Goal: Navigation & Orientation: Understand site structure

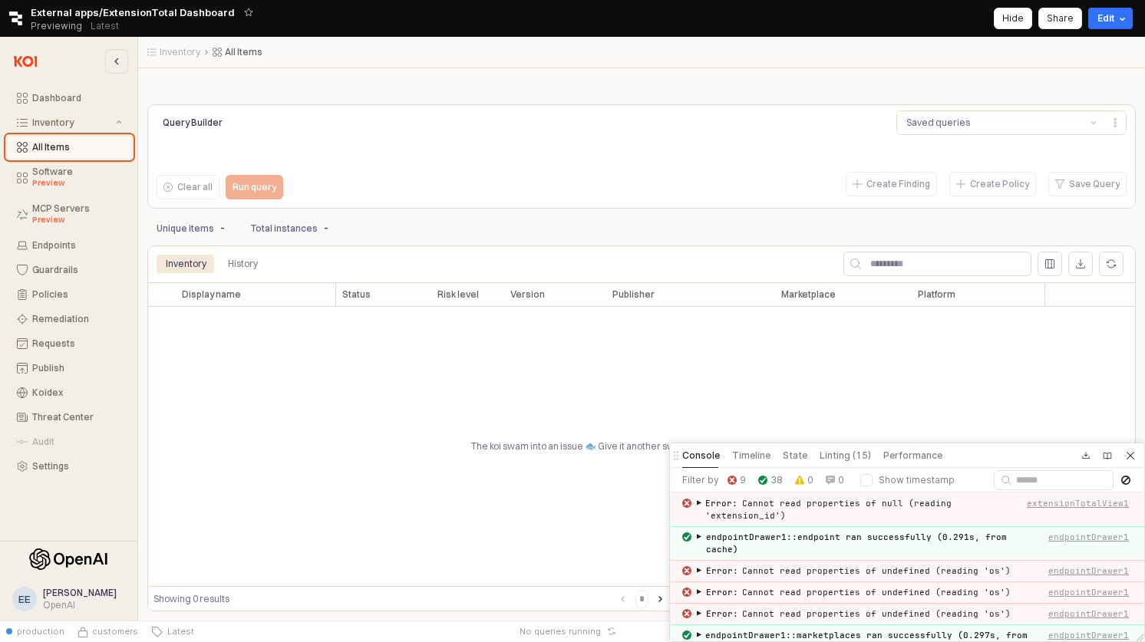
scroll to position [1031, 0]
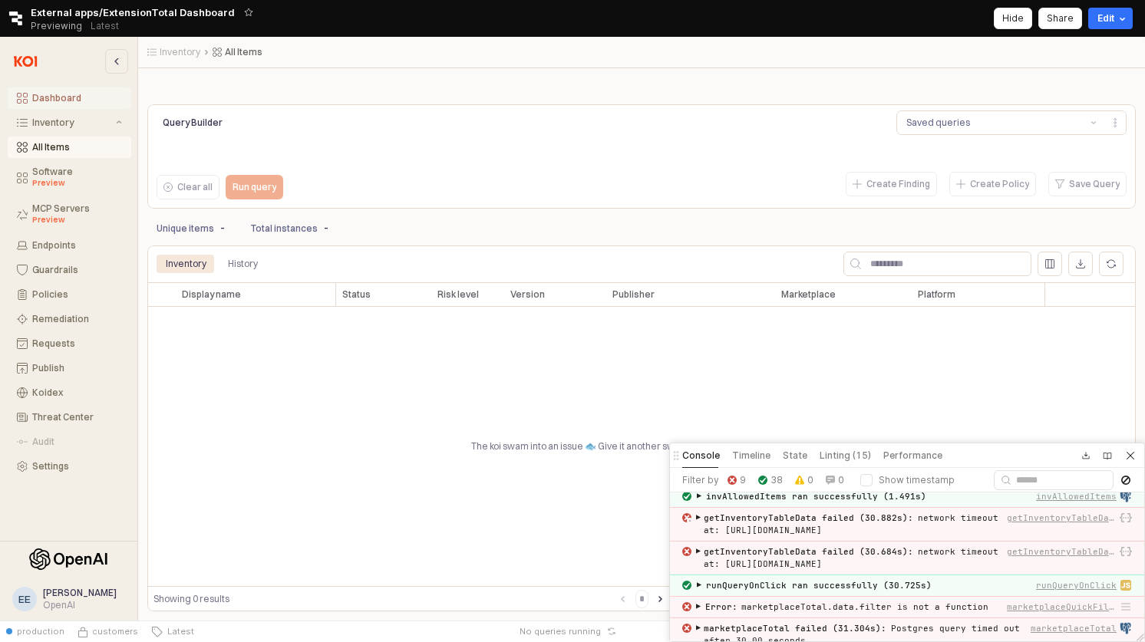
click at [67, 99] on div "Dashboard" at bounding box center [77, 98] width 90 height 11
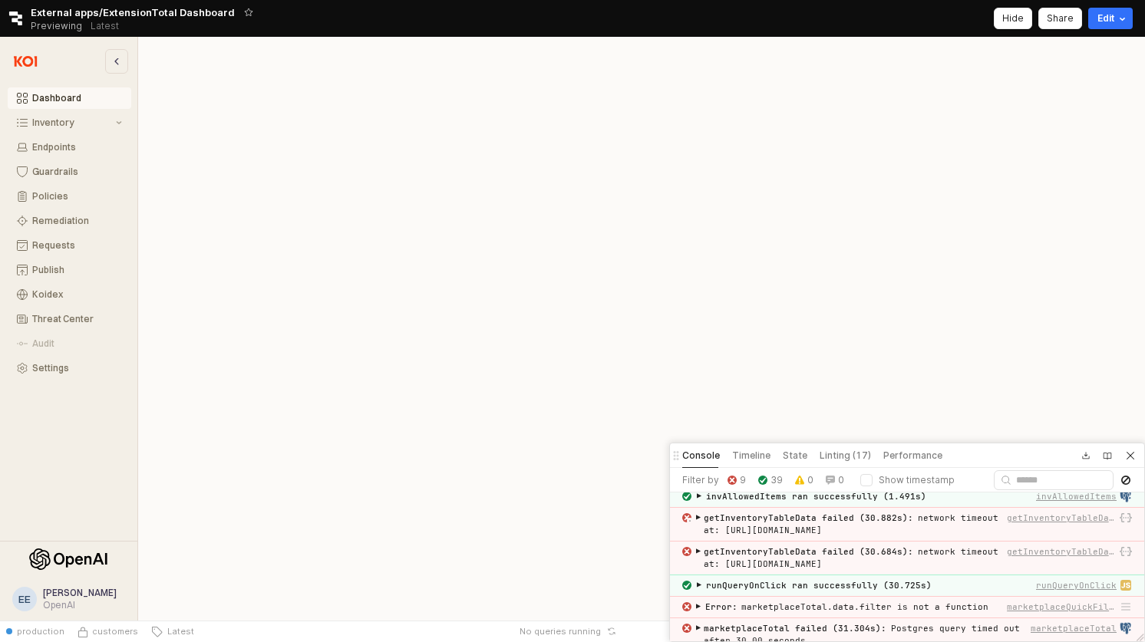
scroll to position [1099, 0]
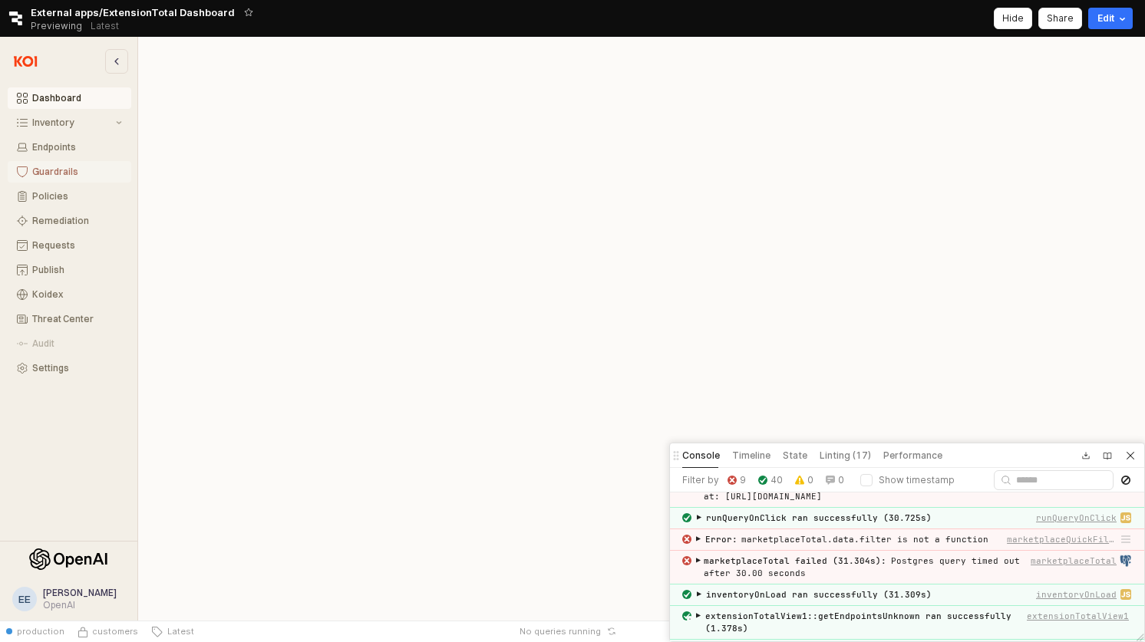
click at [69, 181] on button "Guardrails" at bounding box center [70, 171] width 124 height 21
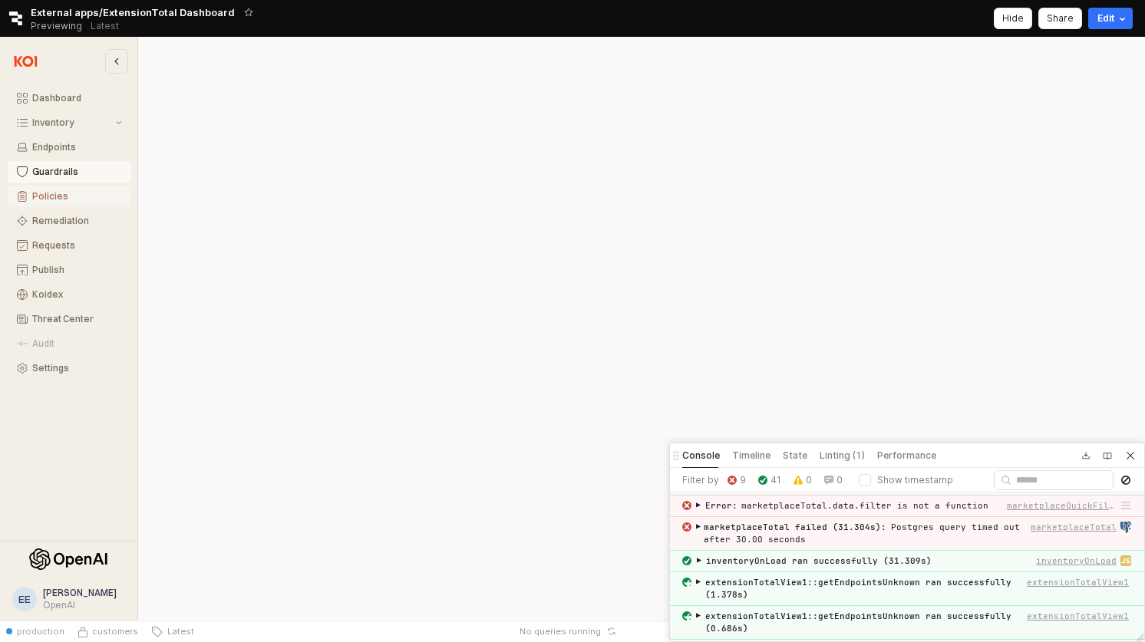
click at [71, 203] on button "Policies" at bounding box center [70, 196] width 124 height 21
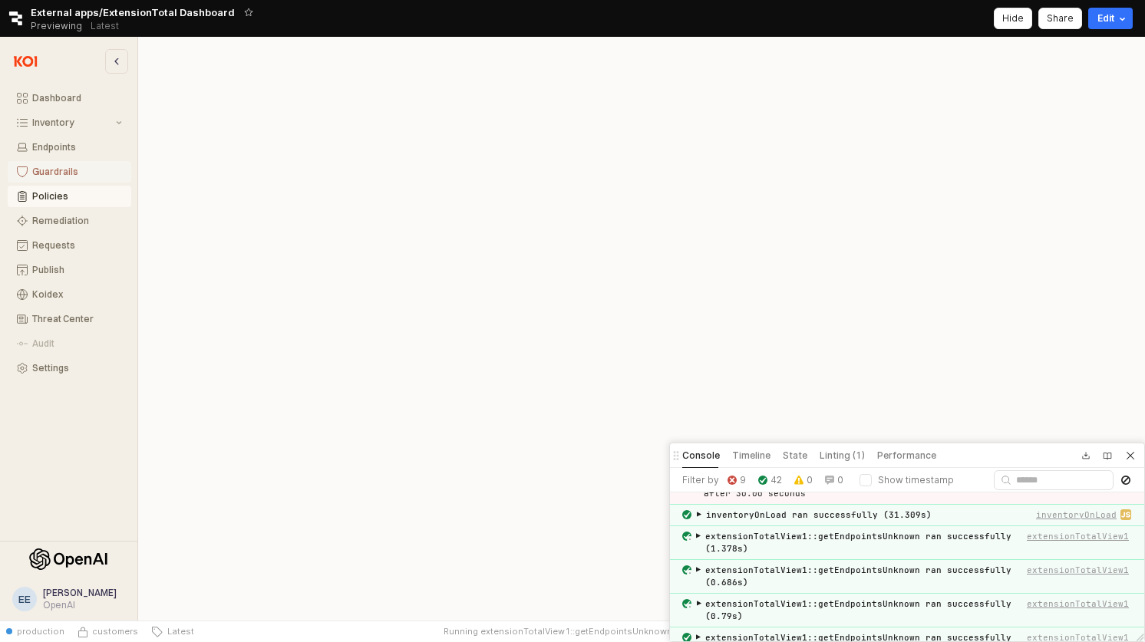
click at [72, 167] on div "Guardrails" at bounding box center [77, 172] width 90 height 11
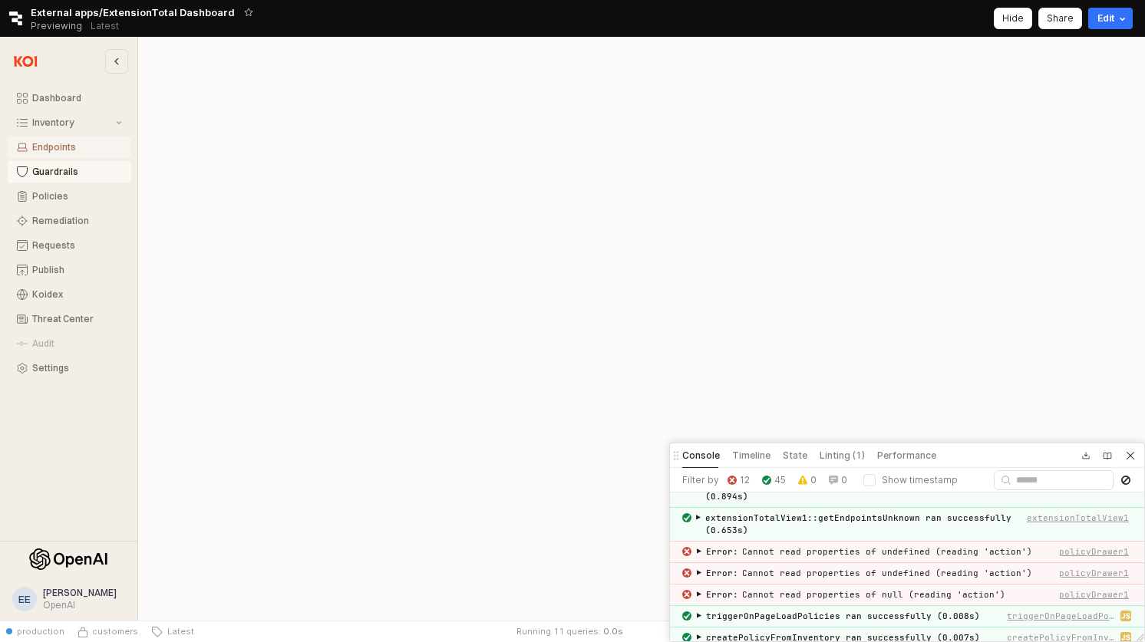
click at [72, 143] on div "Endpoints" at bounding box center [77, 147] width 90 height 11
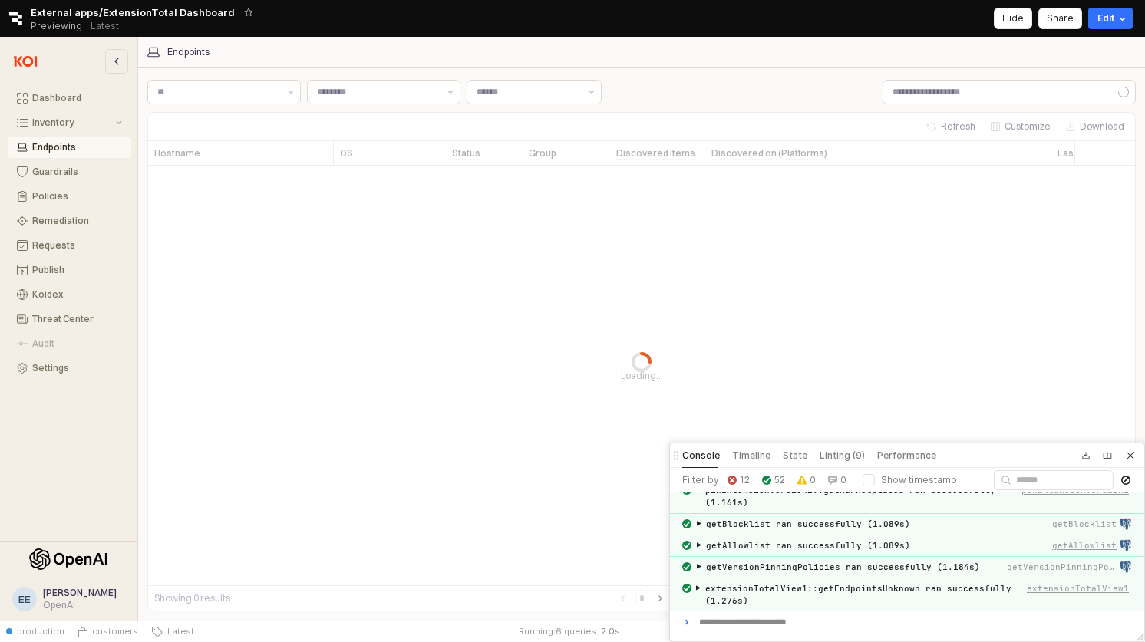
scroll to position [1201, 0]
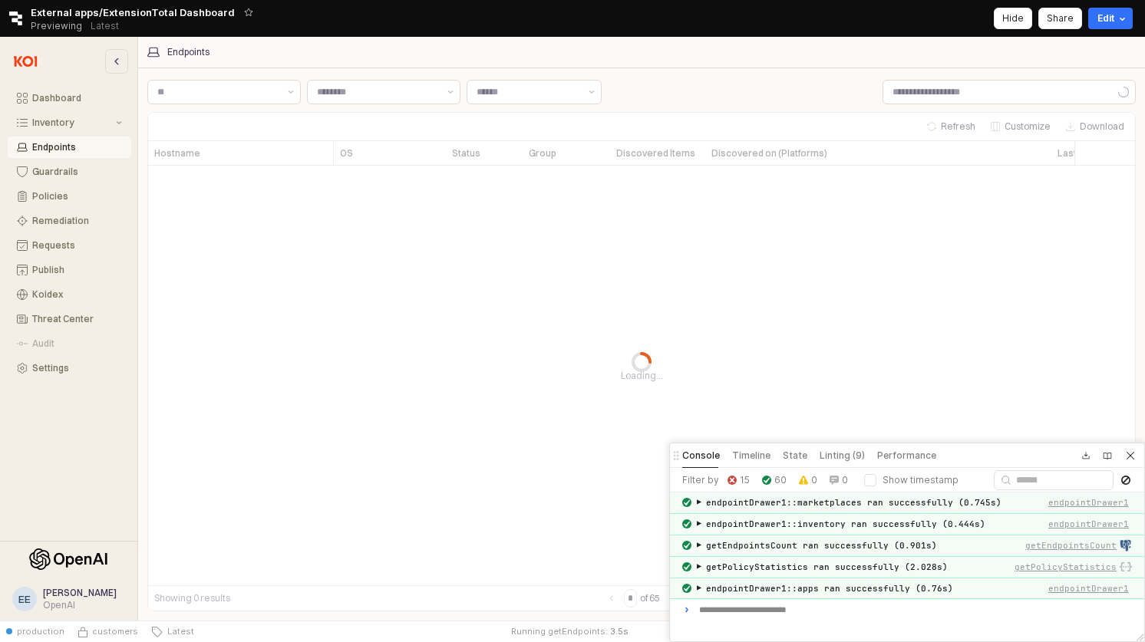
scroll to position [1213, 0]
